Goal: Navigation & Orientation: Find specific page/section

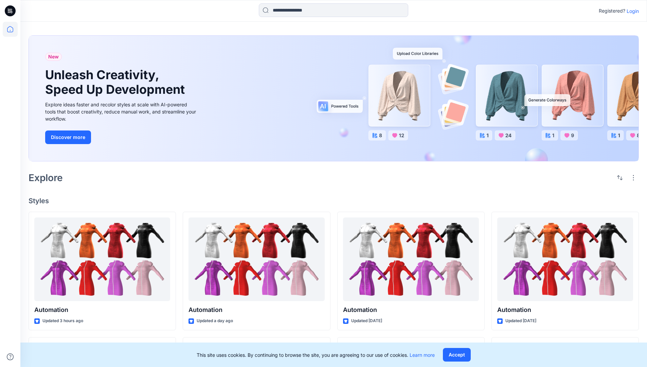
click at [631, 11] on p "Login" at bounding box center [633, 10] width 12 height 7
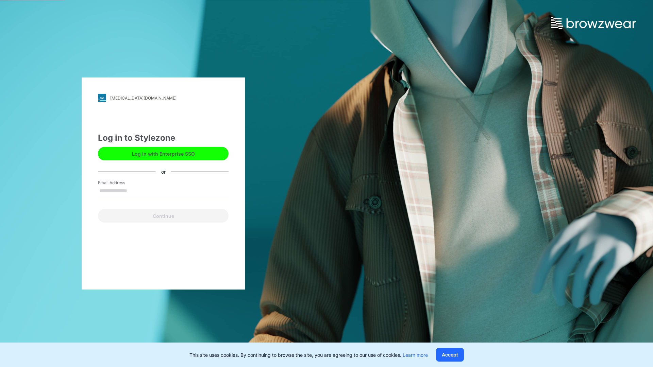
click at [134, 190] on input "Email Address" at bounding box center [163, 191] width 131 height 10
type input "**********"
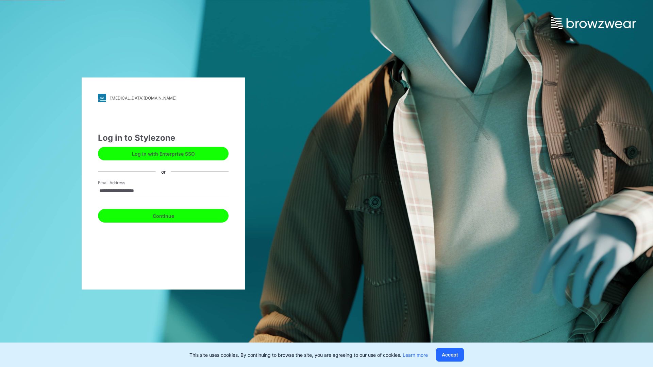
click at [171, 215] on button "Continue" at bounding box center [163, 216] width 131 height 14
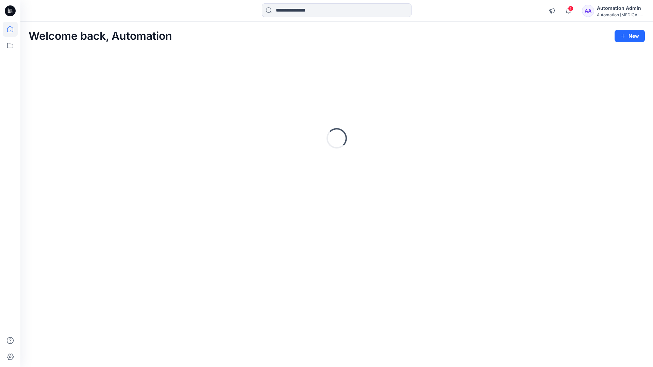
click at [13, 29] on icon at bounding box center [10, 29] width 6 height 6
click at [11, 44] on icon at bounding box center [10, 45] width 6 height 5
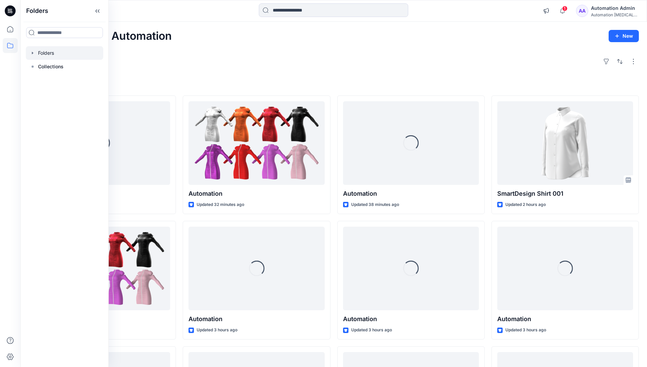
click at [50, 53] on div at bounding box center [64, 53] width 77 height 14
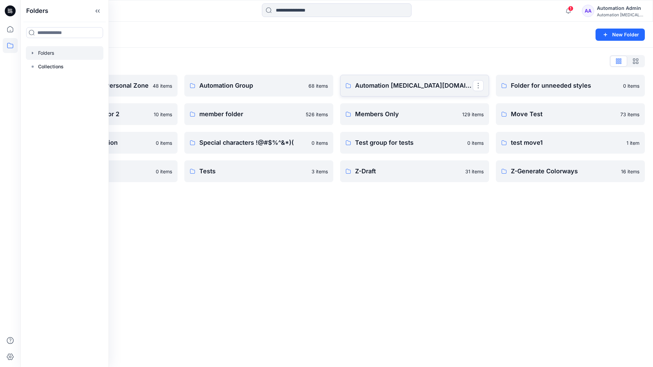
click at [390, 89] on p "Automation testim.io" at bounding box center [414, 86] width 118 height 10
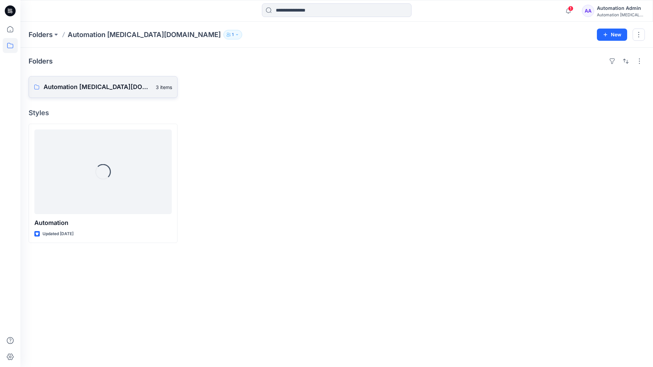
click at [96, 90] on p "Automation testim.io Board" at bounding box center [98, 87] width 108 height 10
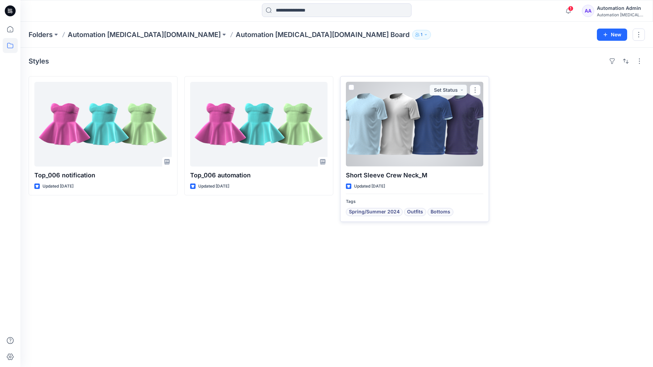
click at [389, 131] on div at bounding box center [414, 124] width 137 height 85
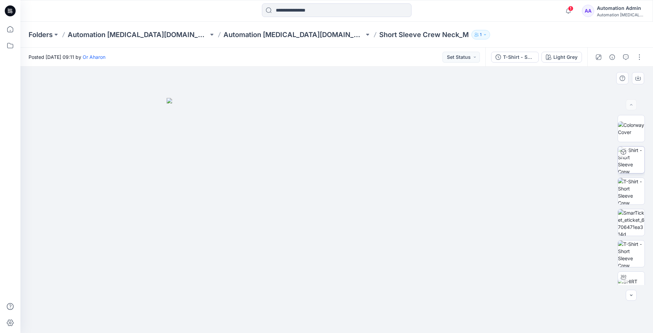
click at [630, 161] on img at bounding box center [631, 159] width 27 height 27
